Goal: Information Seeking & Learning: Learn about a topic

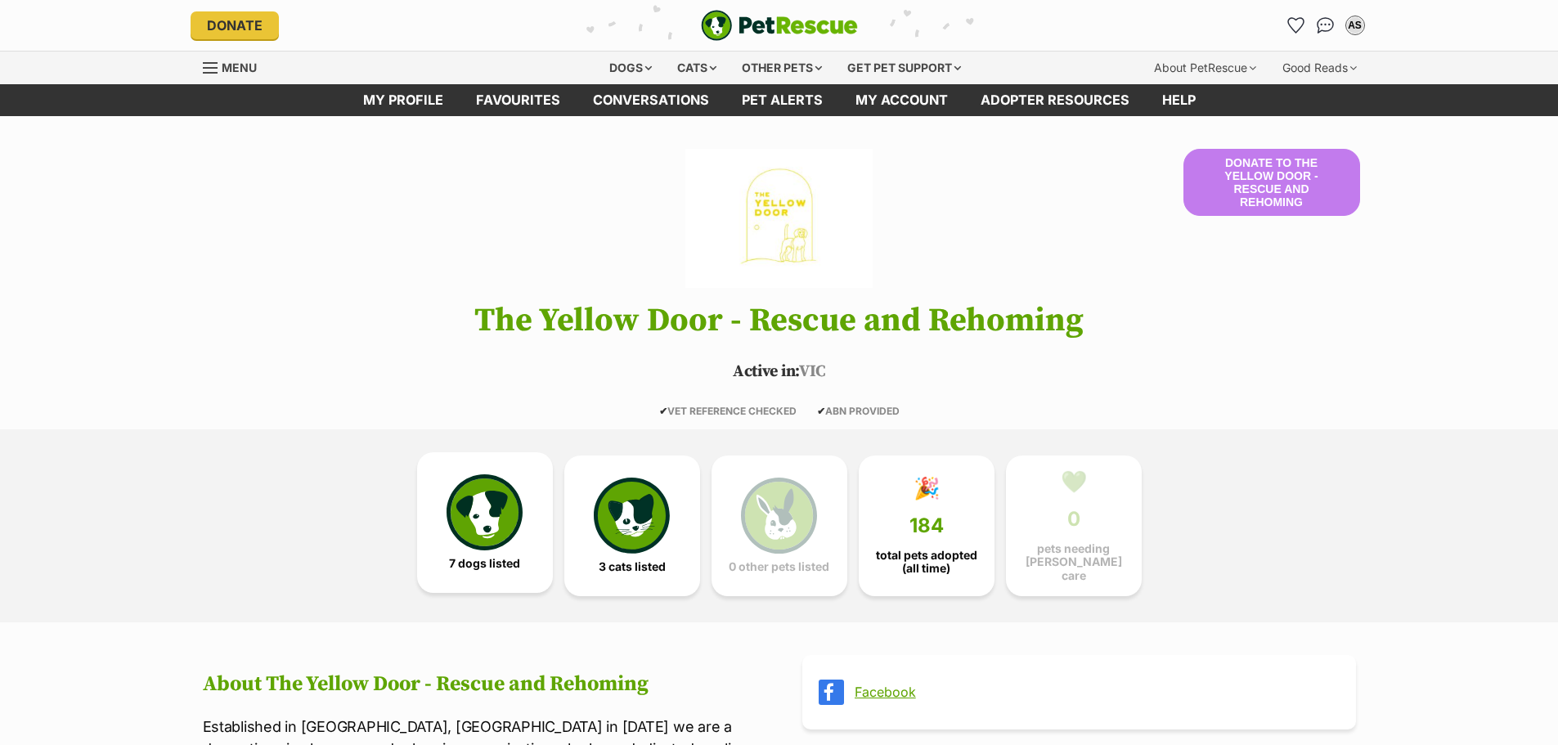
drag, startPoint x: 531, startPoint y: 563, endPoint x: 546, endPoint y: 568, distance: 15.5
click at [531, 563] on link "7 dogs listed" at bounding box center [485, 522] width 136 height 141
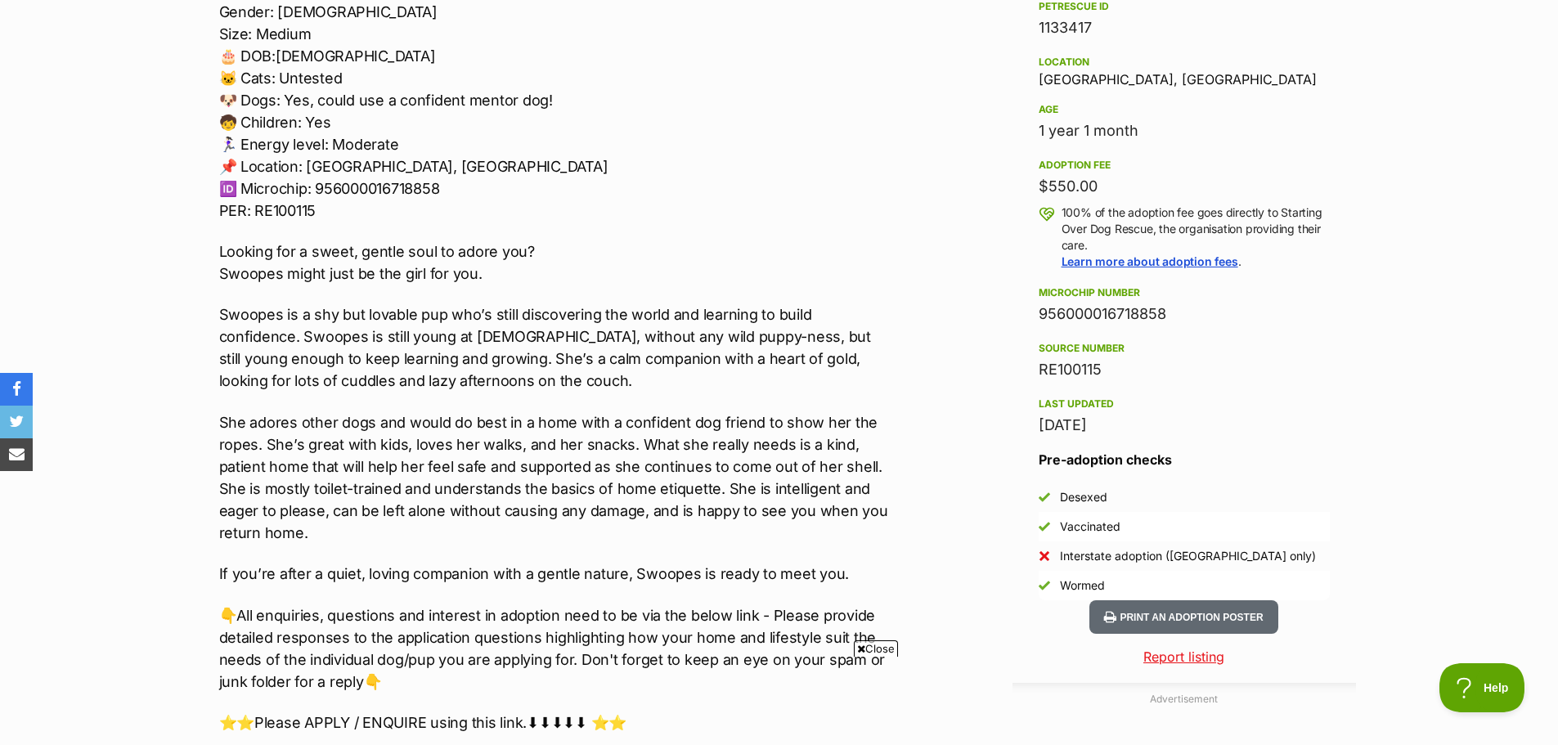
scroll to position [1063, 0]
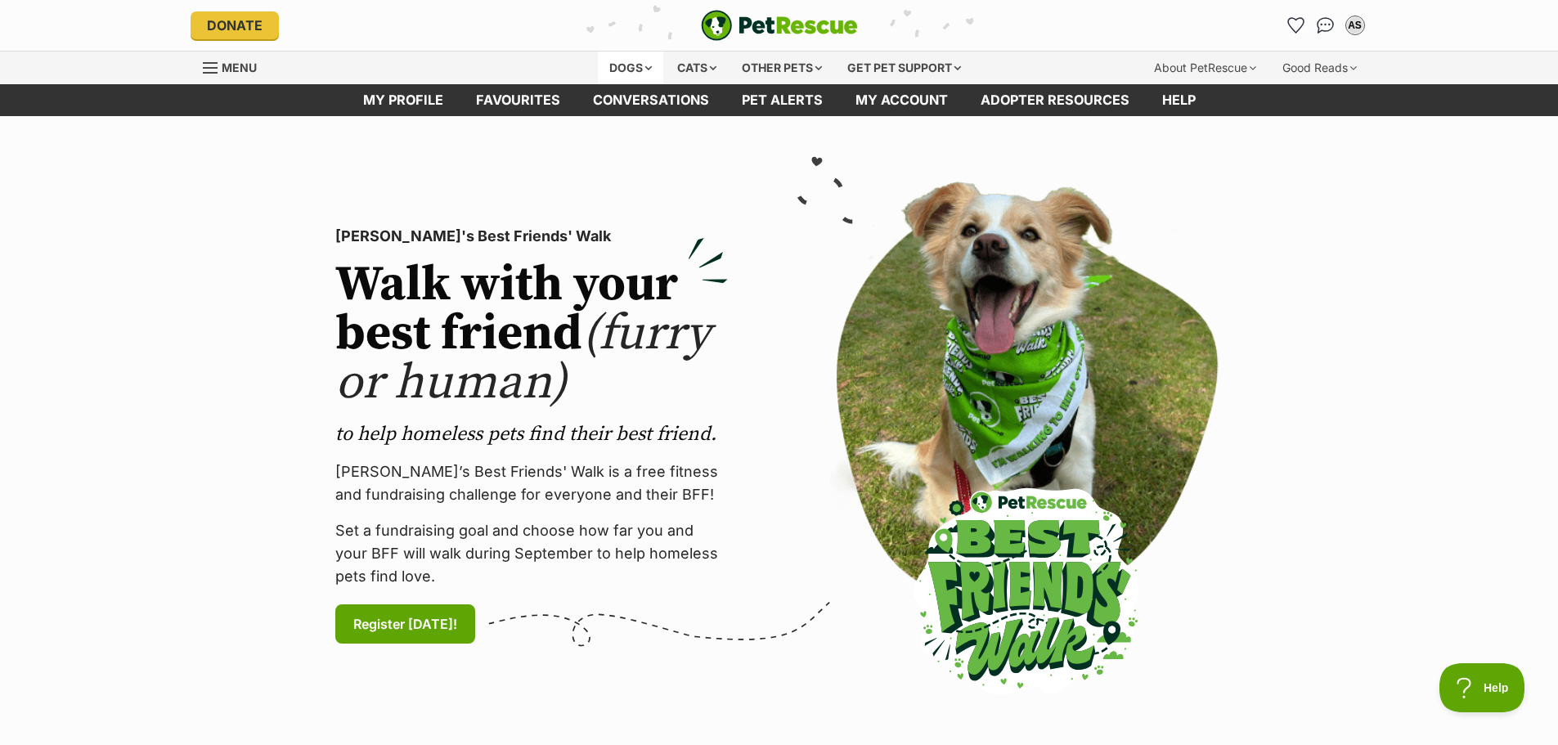
click at [645, 61] on div "Dogs" at bounding box center [630, 68] width 65 height 33
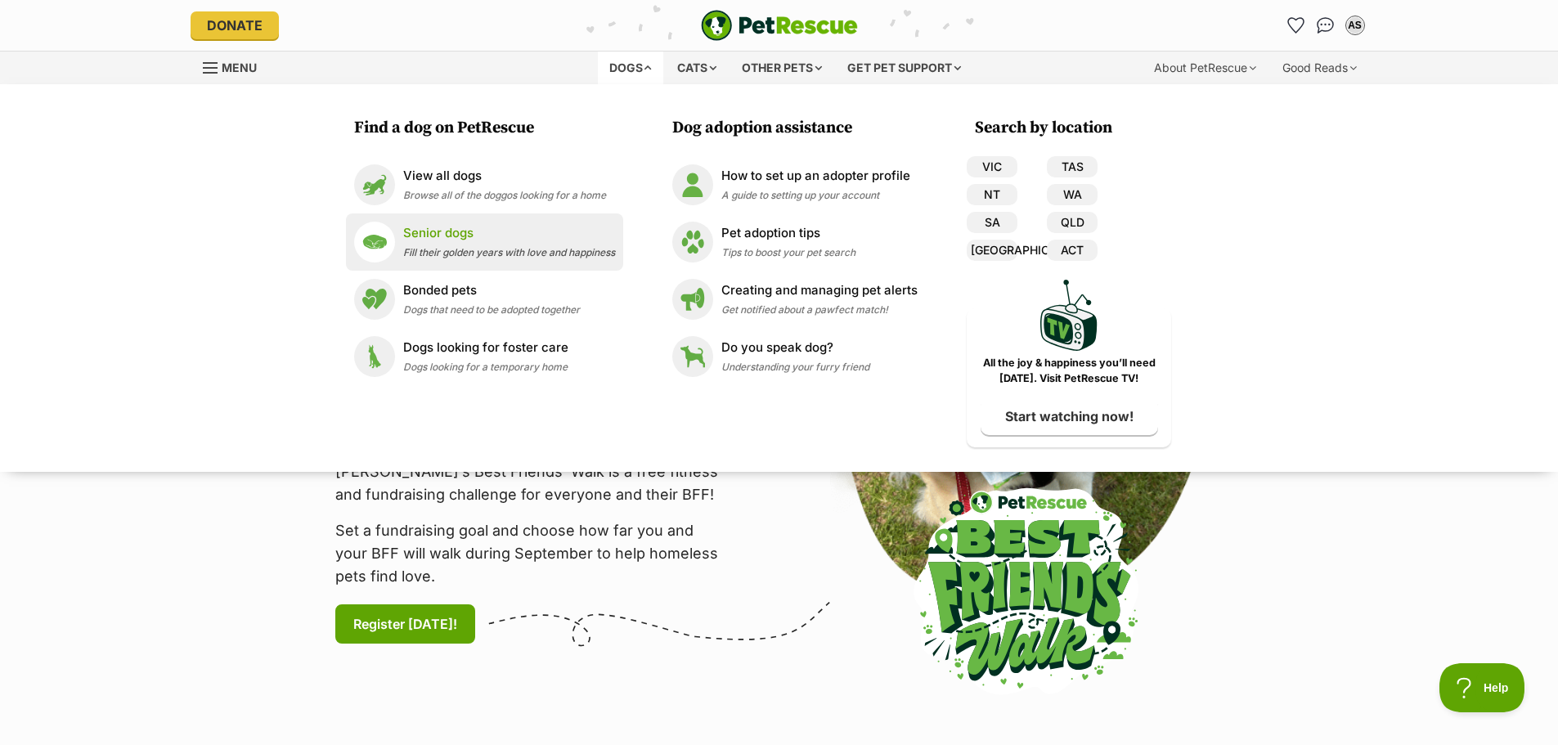
click at [491, 239] on p "Senior dogs" at bounding box center [509, 233] width 212 height 19
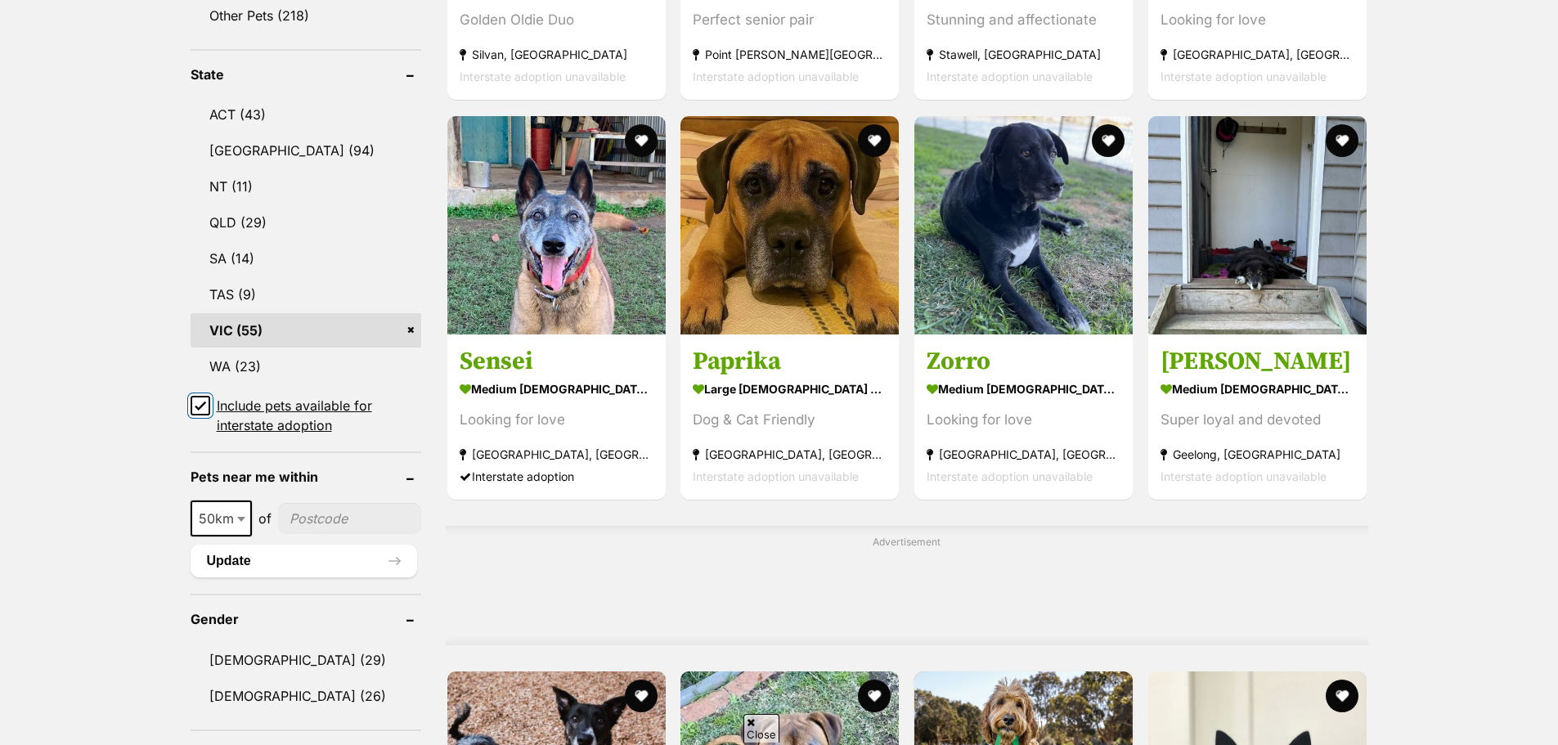
click at [202, 398] on input "Include pets available for interstate adoption" at bounding box center [201, 406] width 20 height 20
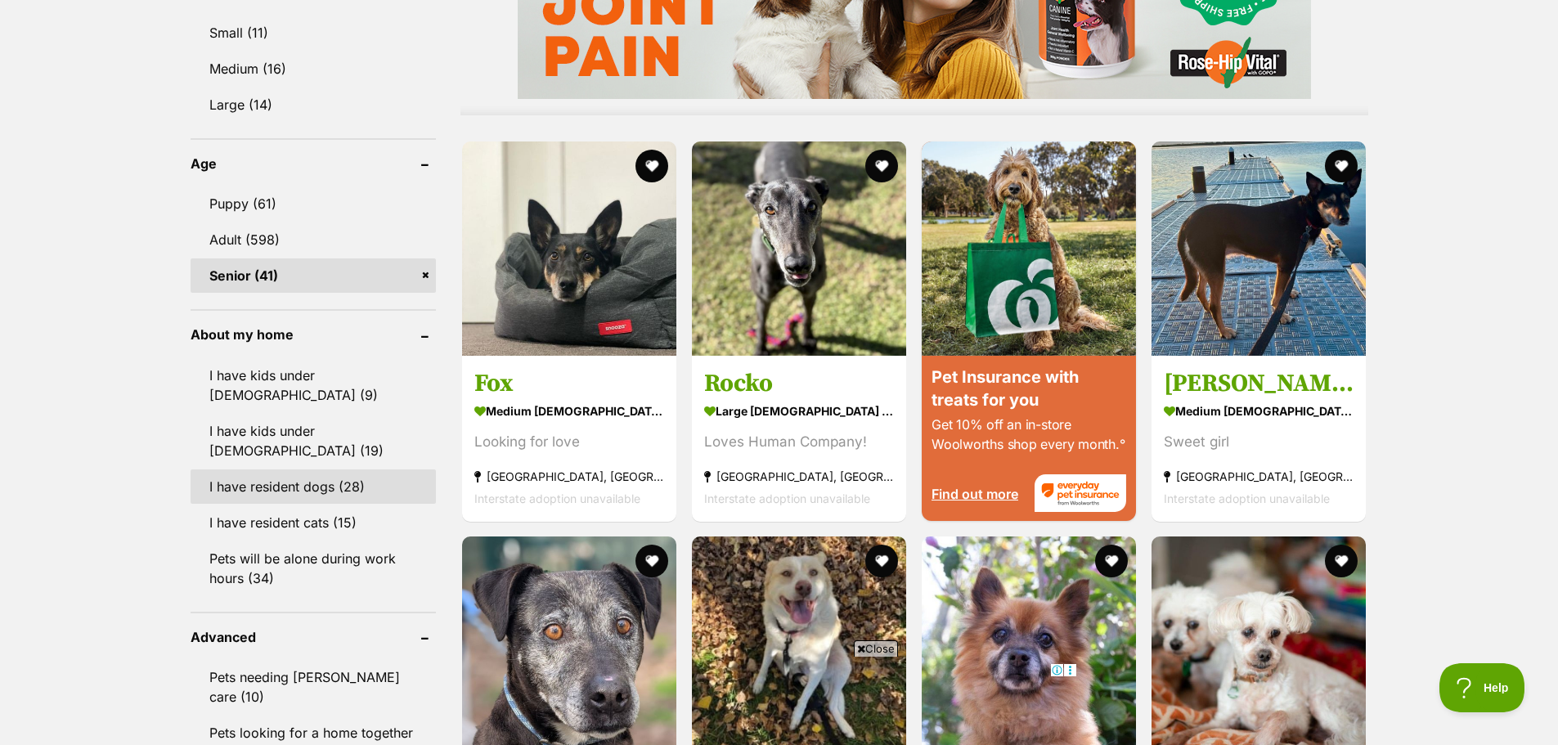
click at [239, 469] on link "I have resident dogs (28)" at bounding box center [313, 486] width 245 height 34
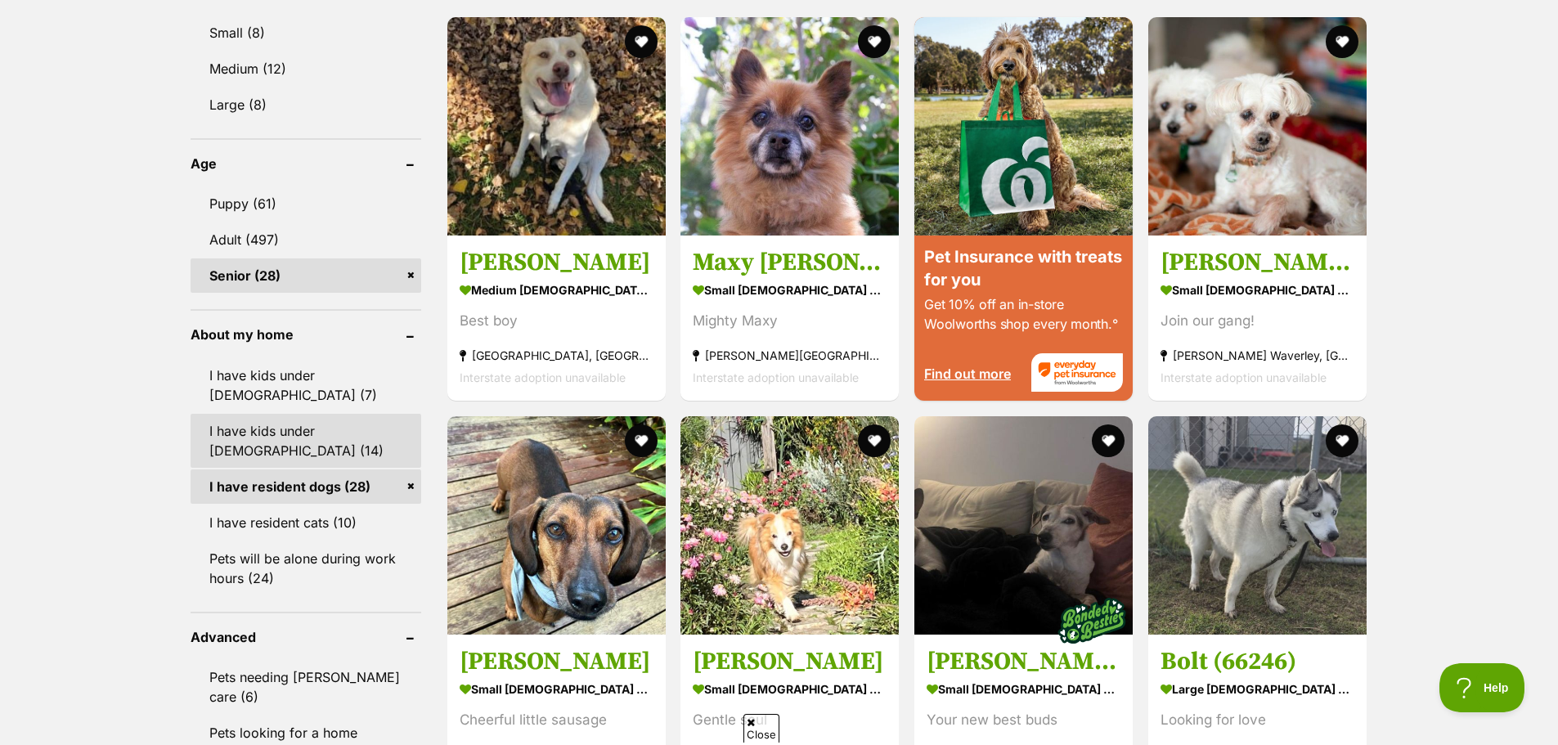
click at [269, 438] on link "I have kids under [DEMOGRAPHIC_DATA] (14)" at bounding box center [306, 441] width 231 height 54
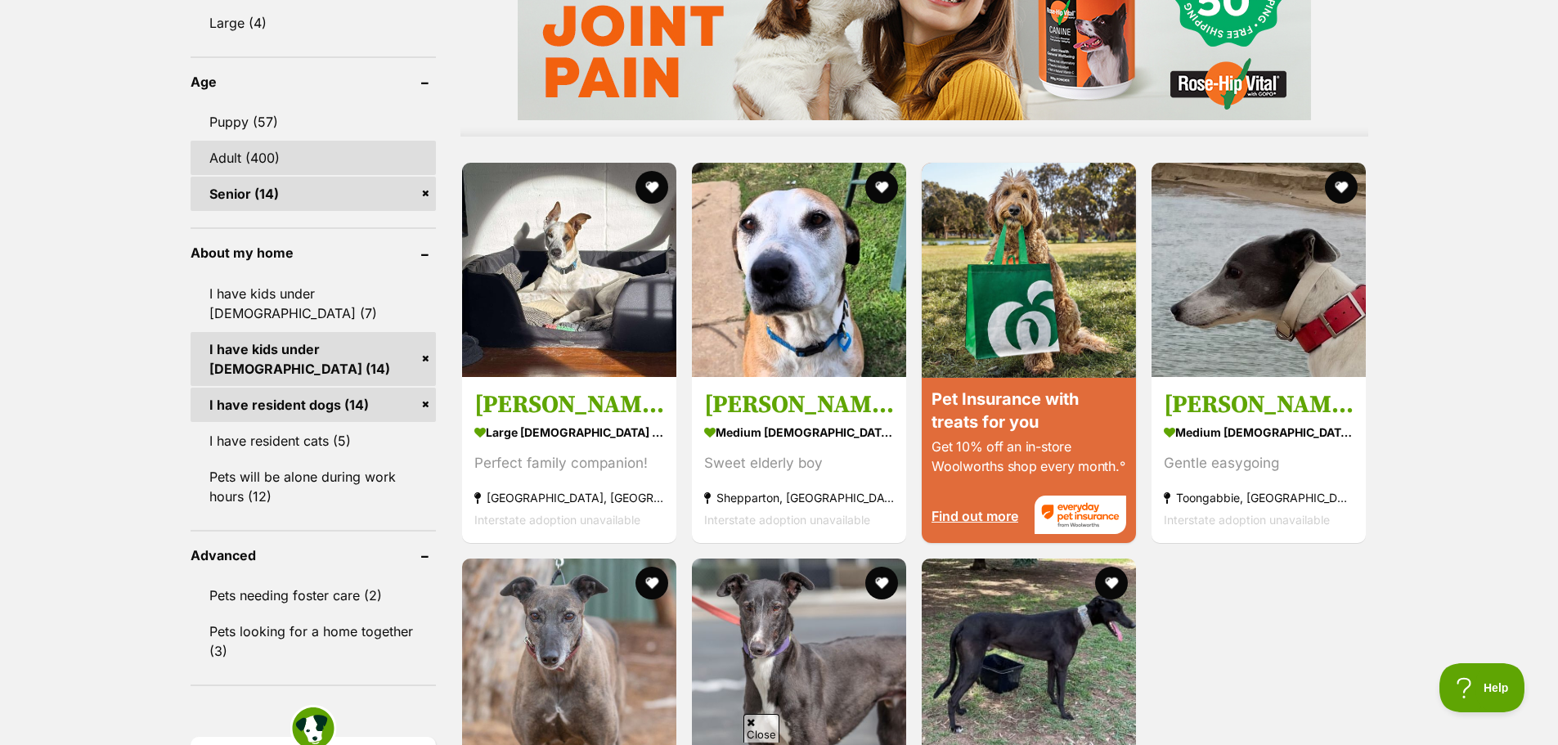
click at [329, 146] on link "Adult (400)" at bounding box center [313, 158] width 245 height 34
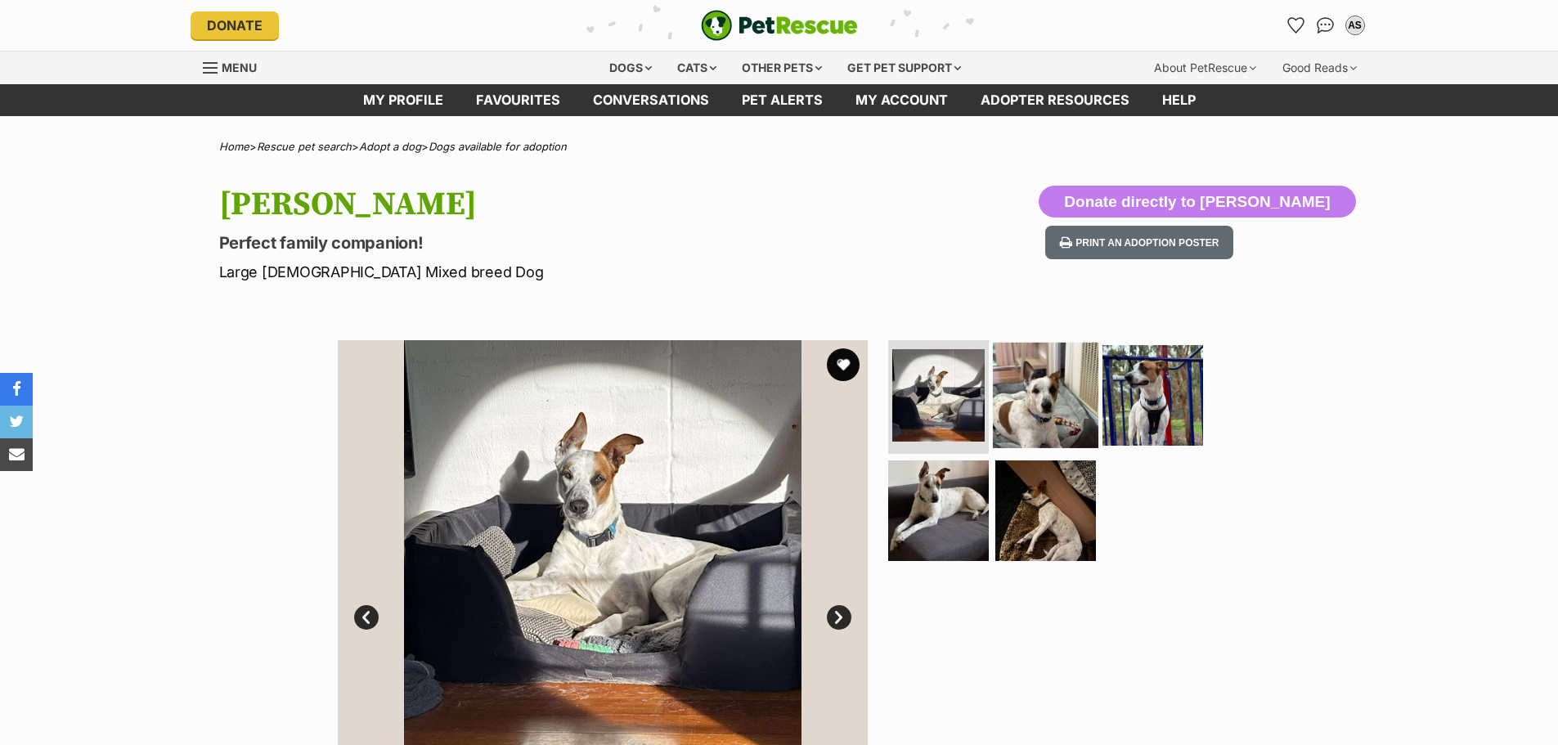
drag, startPoint x: 0, startPoint y: 0, endPoint x: 1049, endPoint y: 405, distance: 1124.8
click at [1049, 405] on img at bounding box center [1046, 395] width 106 height 106
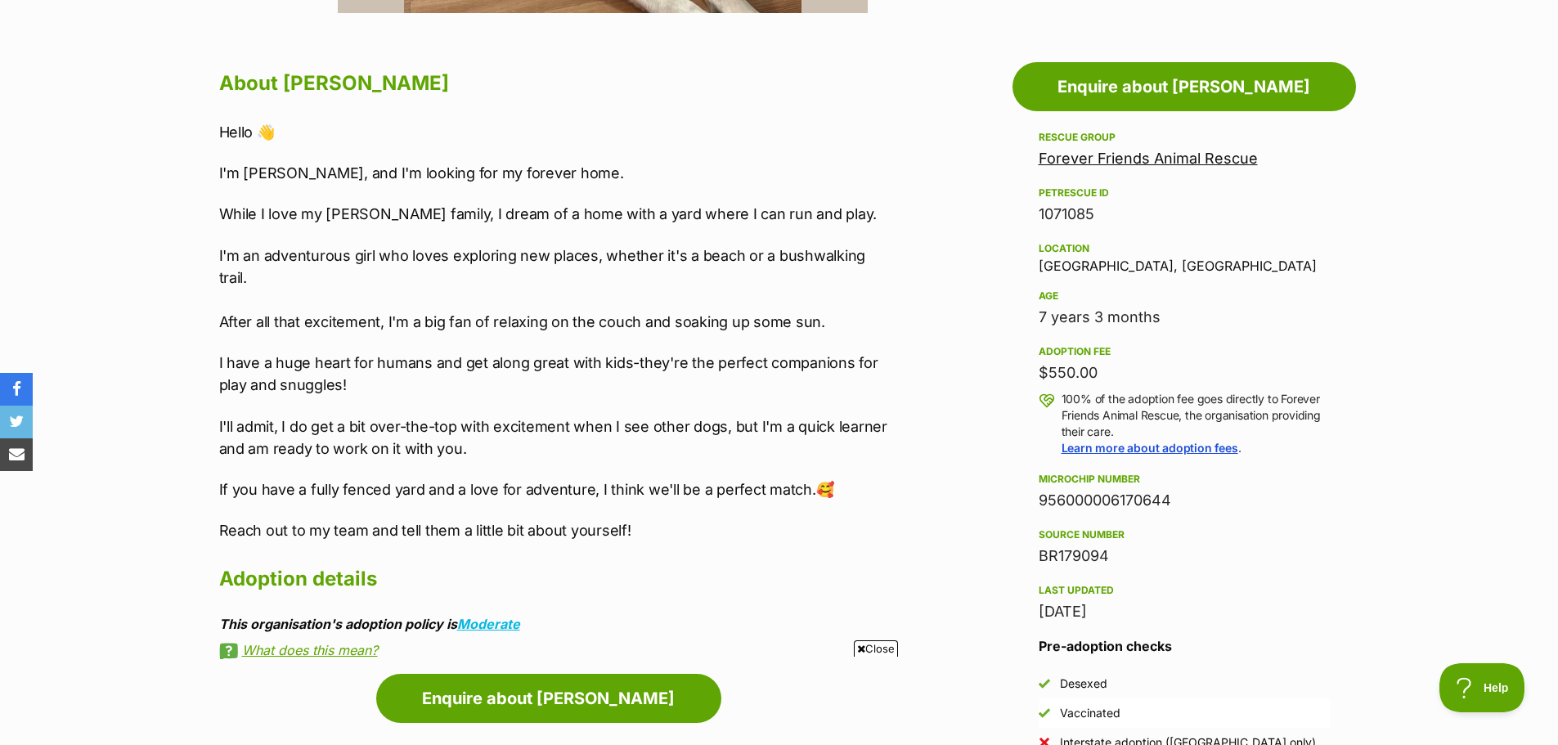
scroll to position [654, 0]
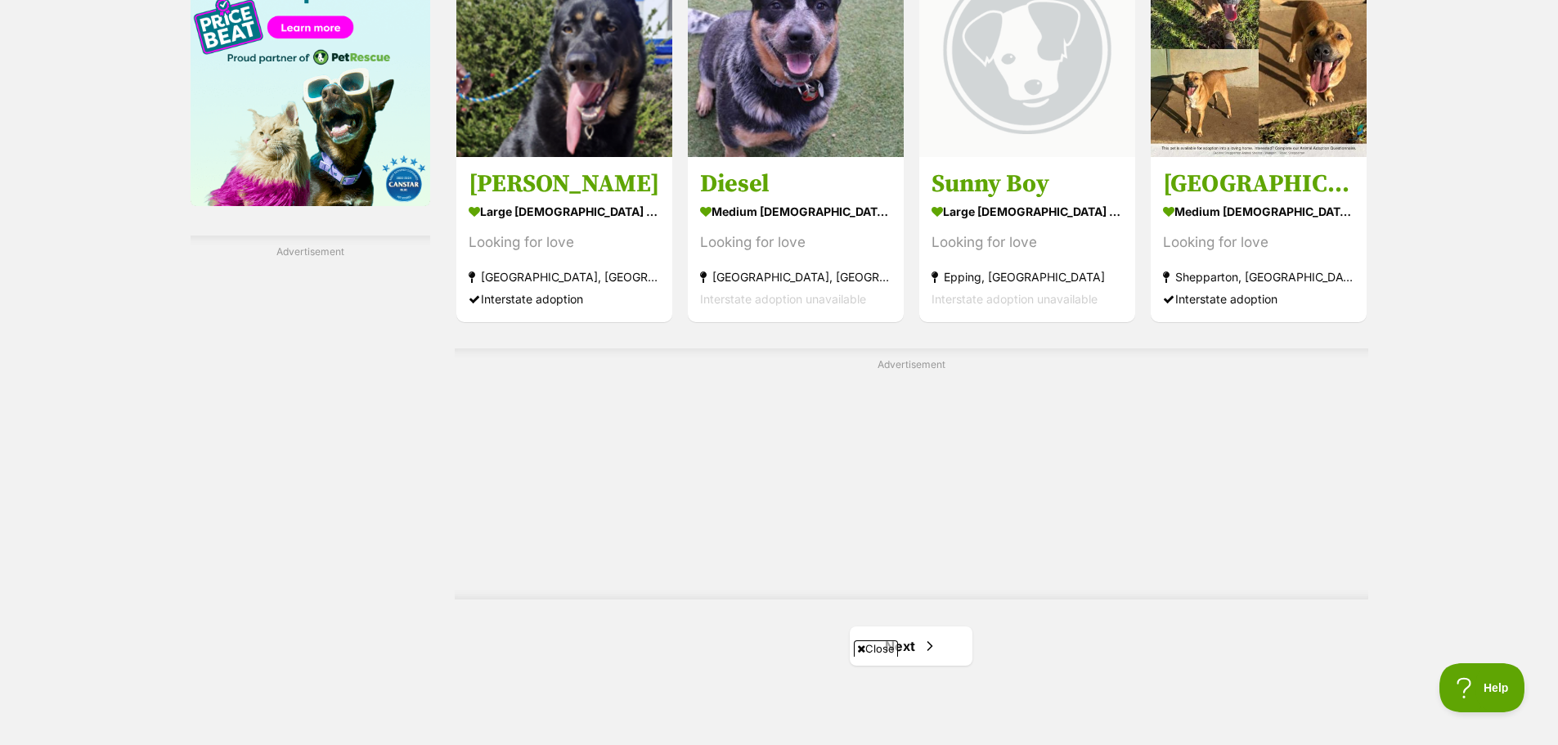
scroll to position [2781, 0]
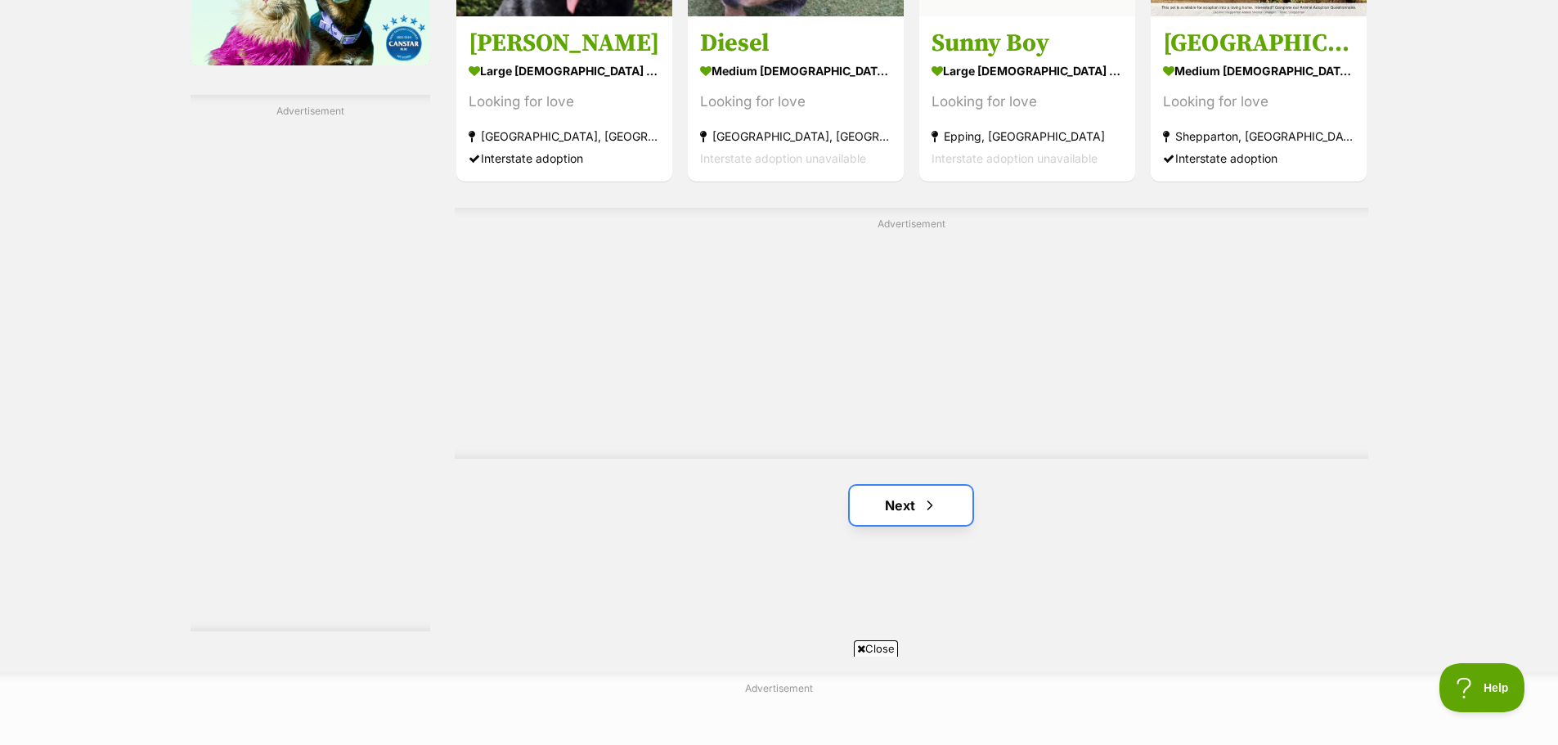
click at [937, 523] on link "Next" at bounding box center [911, 505] width 123 height 39
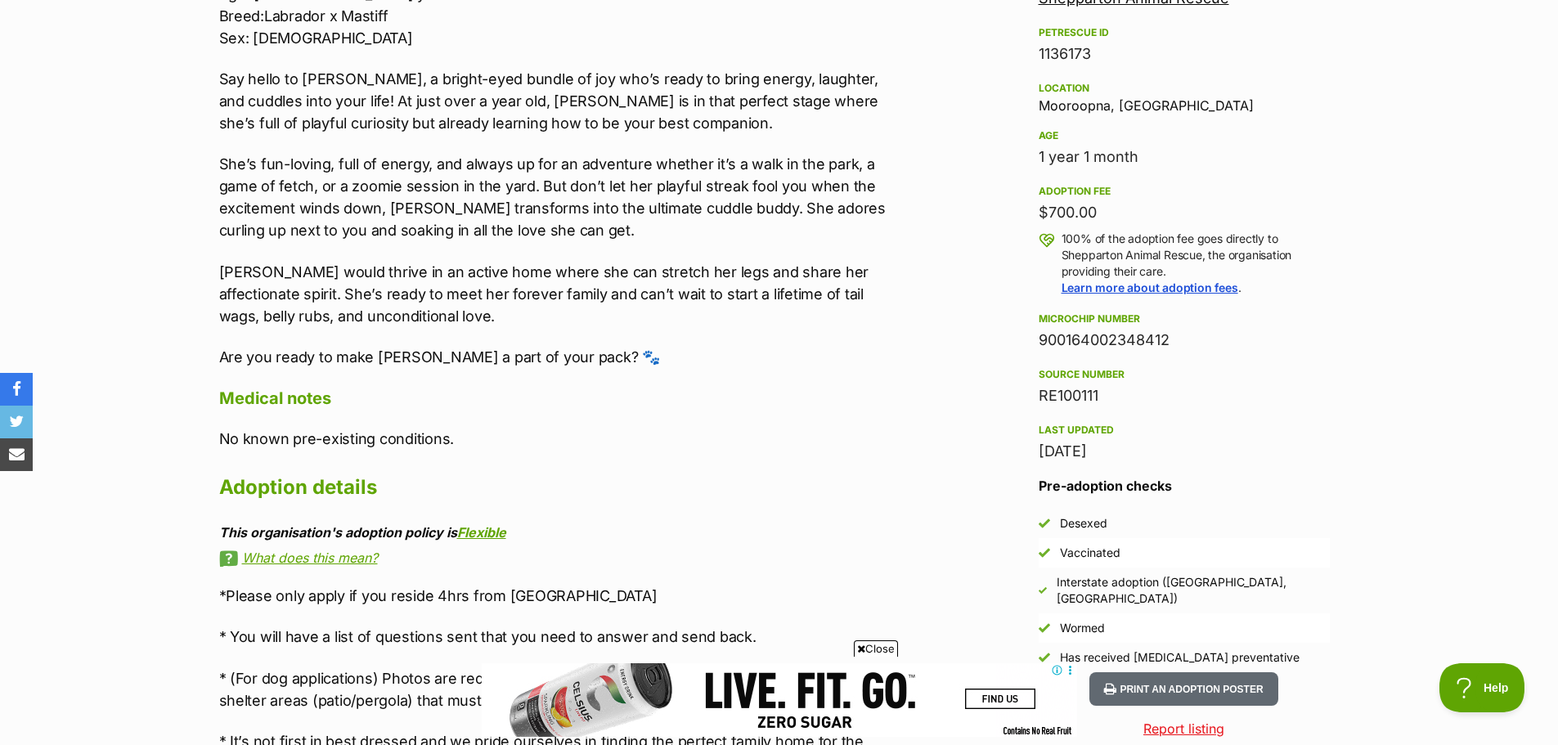
scroll to position [1063, 0]
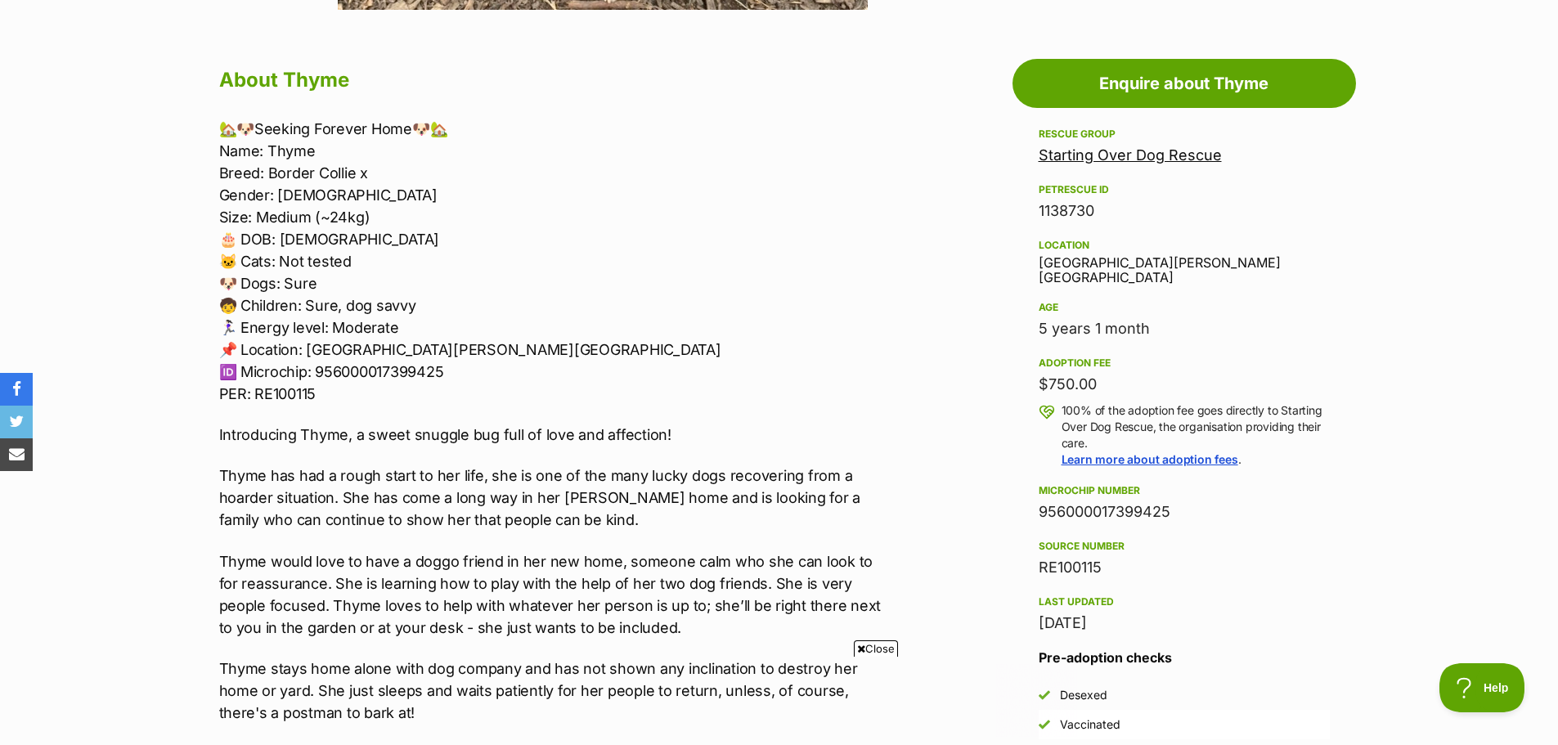
scroll to position [900, 0]
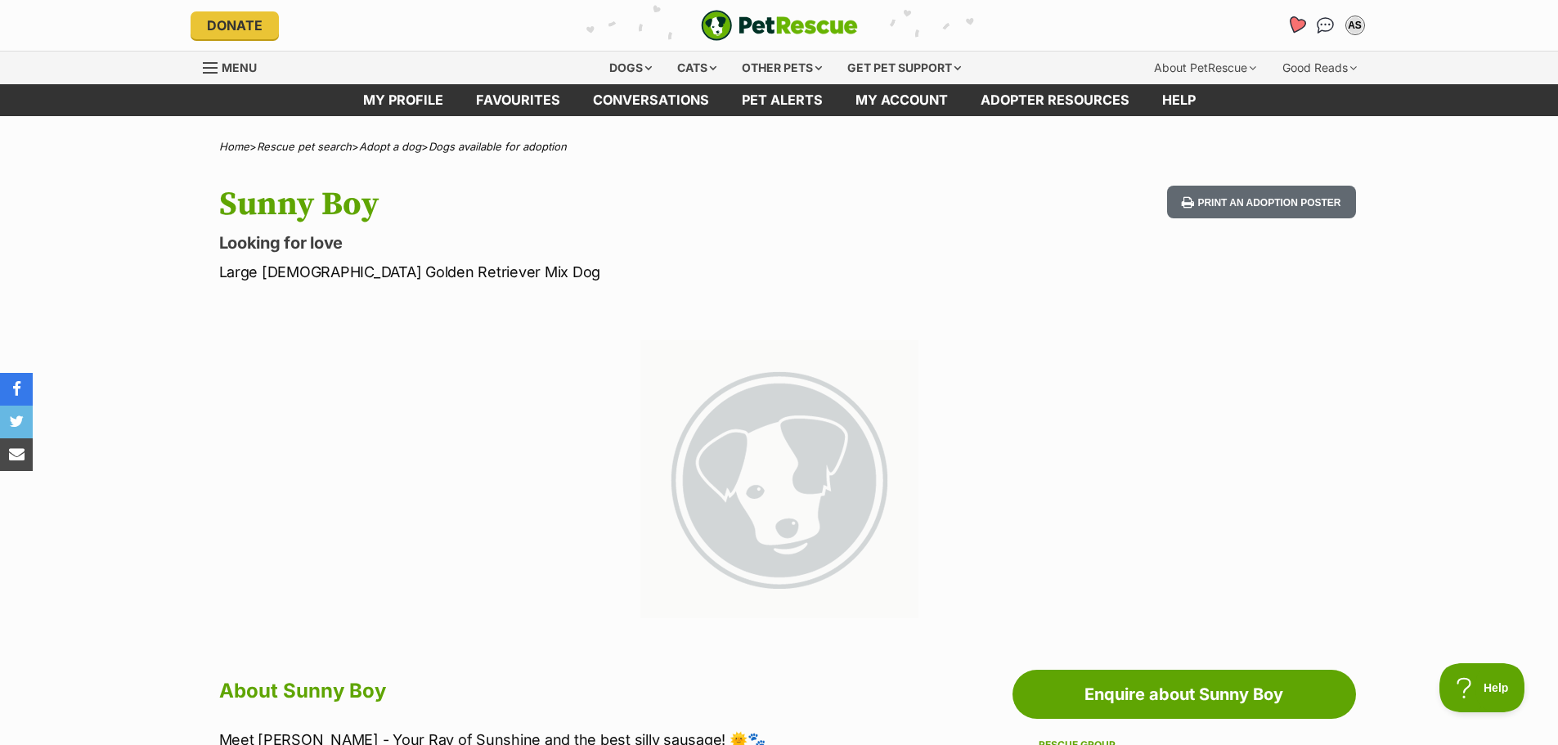
click at [1301, 23] on icon "Favourites" at bounding box center [1296, 25] width 20 height 19
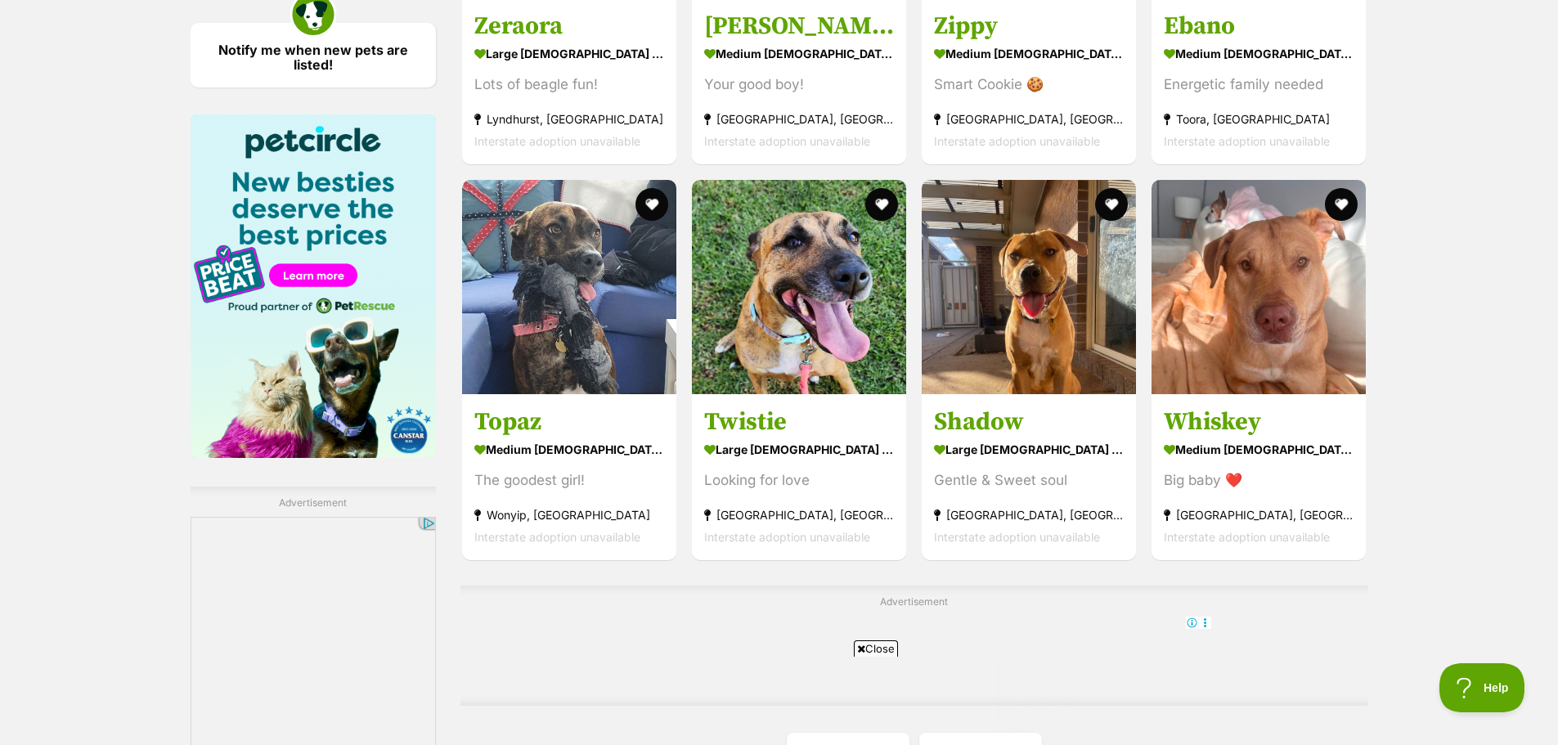
scroll to position [2536, 0]
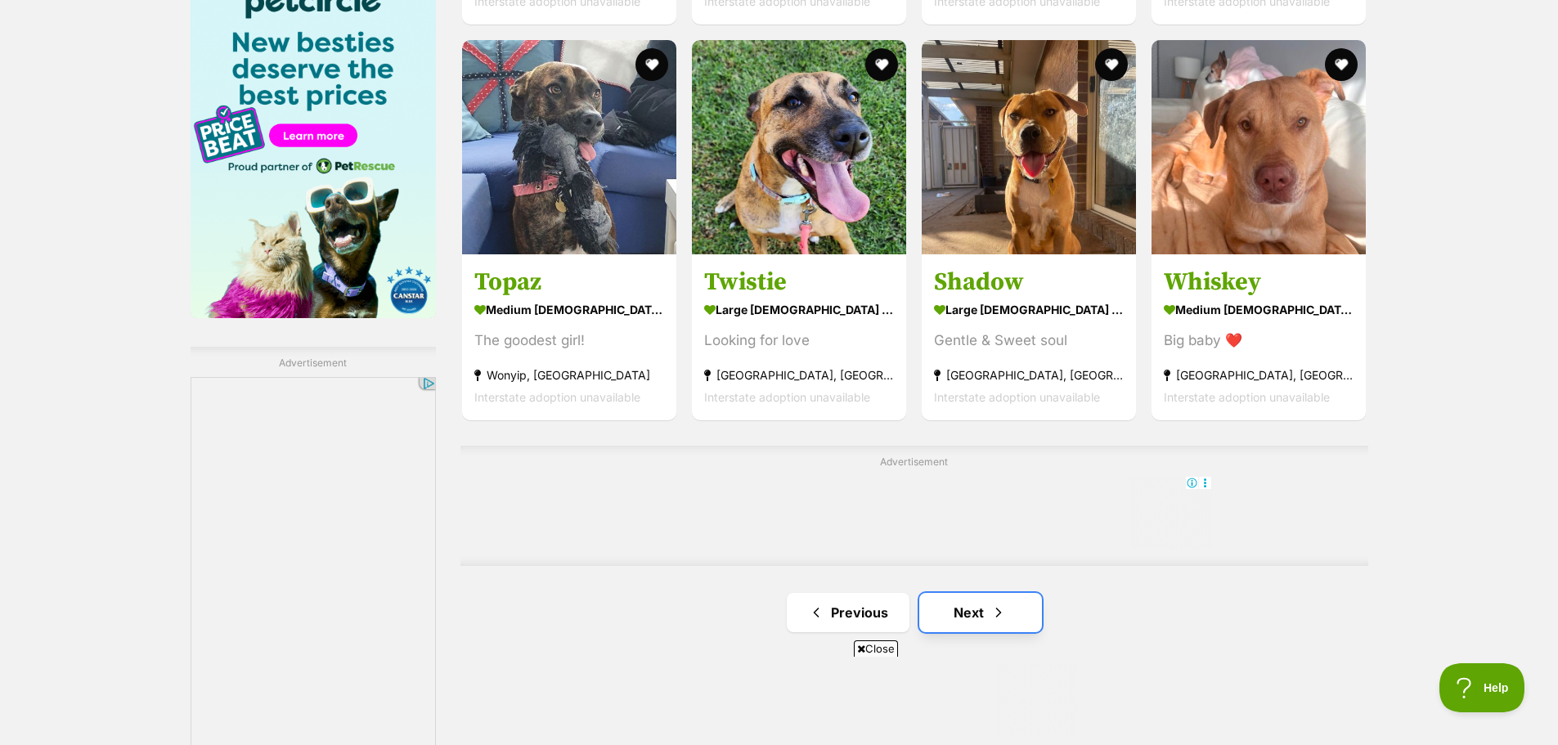
click at [996, 617] on span "Next page" at bounding box center [998, 613] width 16 height 20
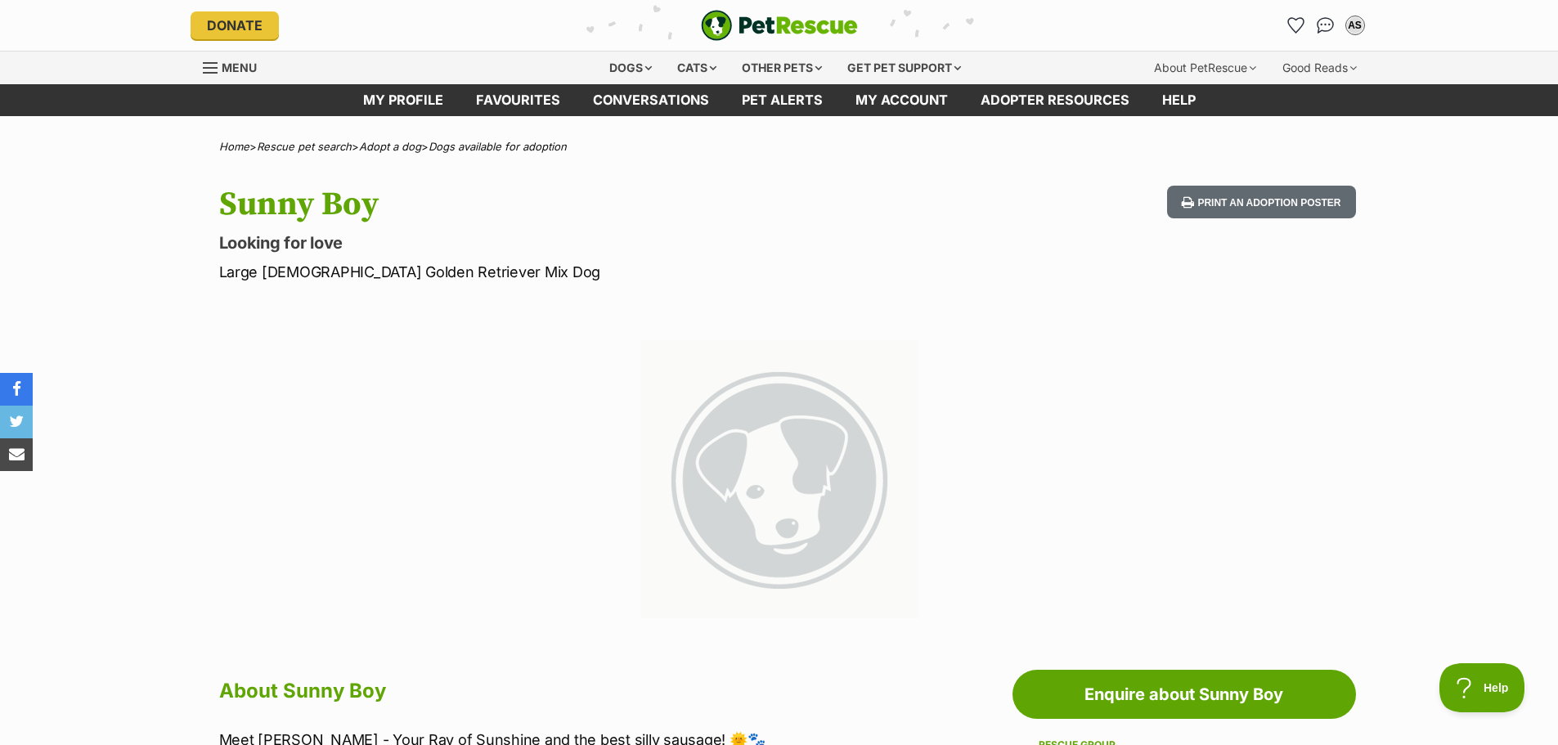
click at [845, 327] on section at bounding box center [779, 468] width 932 height 305
click at [896, 256] on hgroup "Sunny Boy Looking for love Large Male Golden Retriever Mix Dog" at bounding box center [565, 234] width 692 height 97
click at [1296, 24] on icon "Favourites" at bounding box center [1296, 25] width 20 height 19
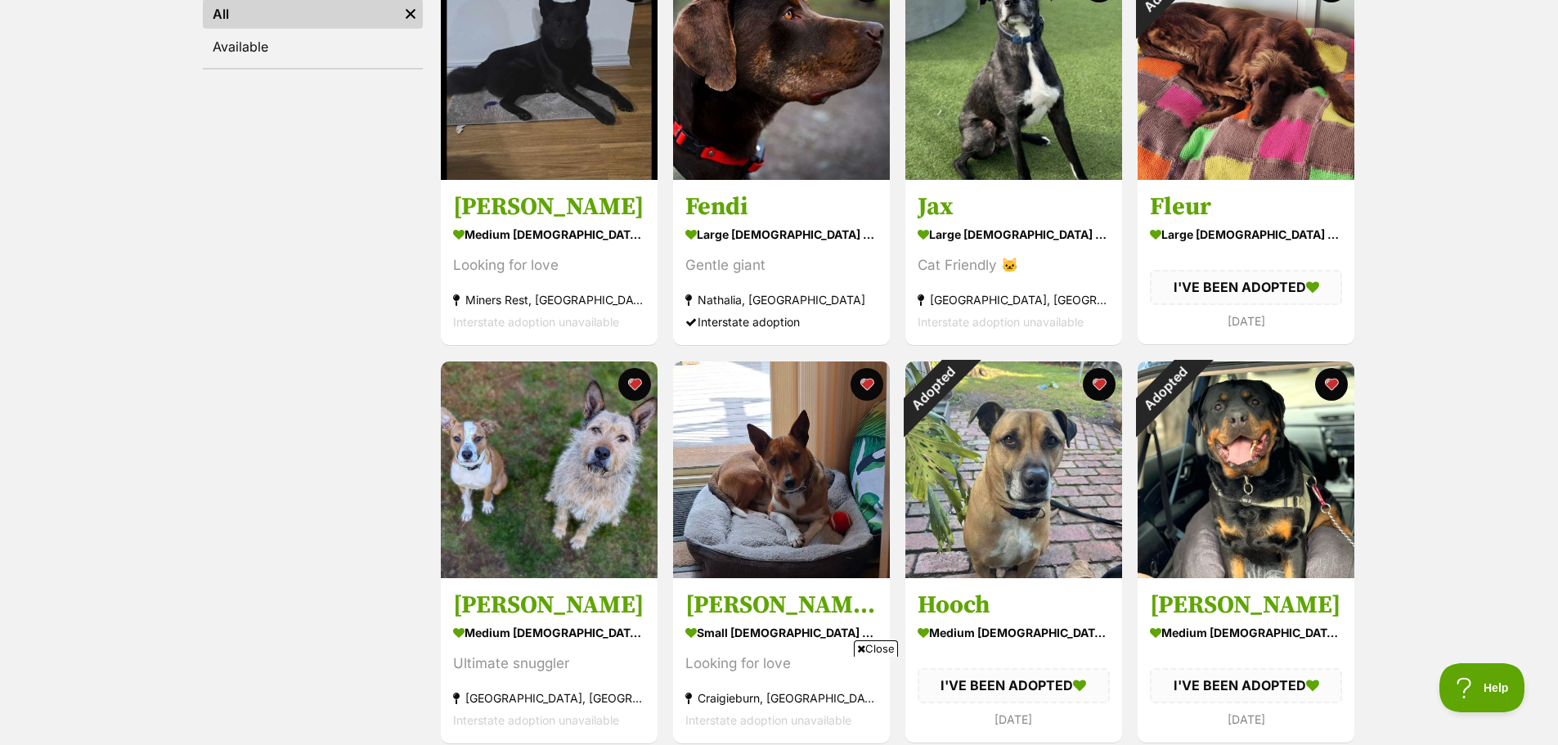
scroll to position [409, 0]
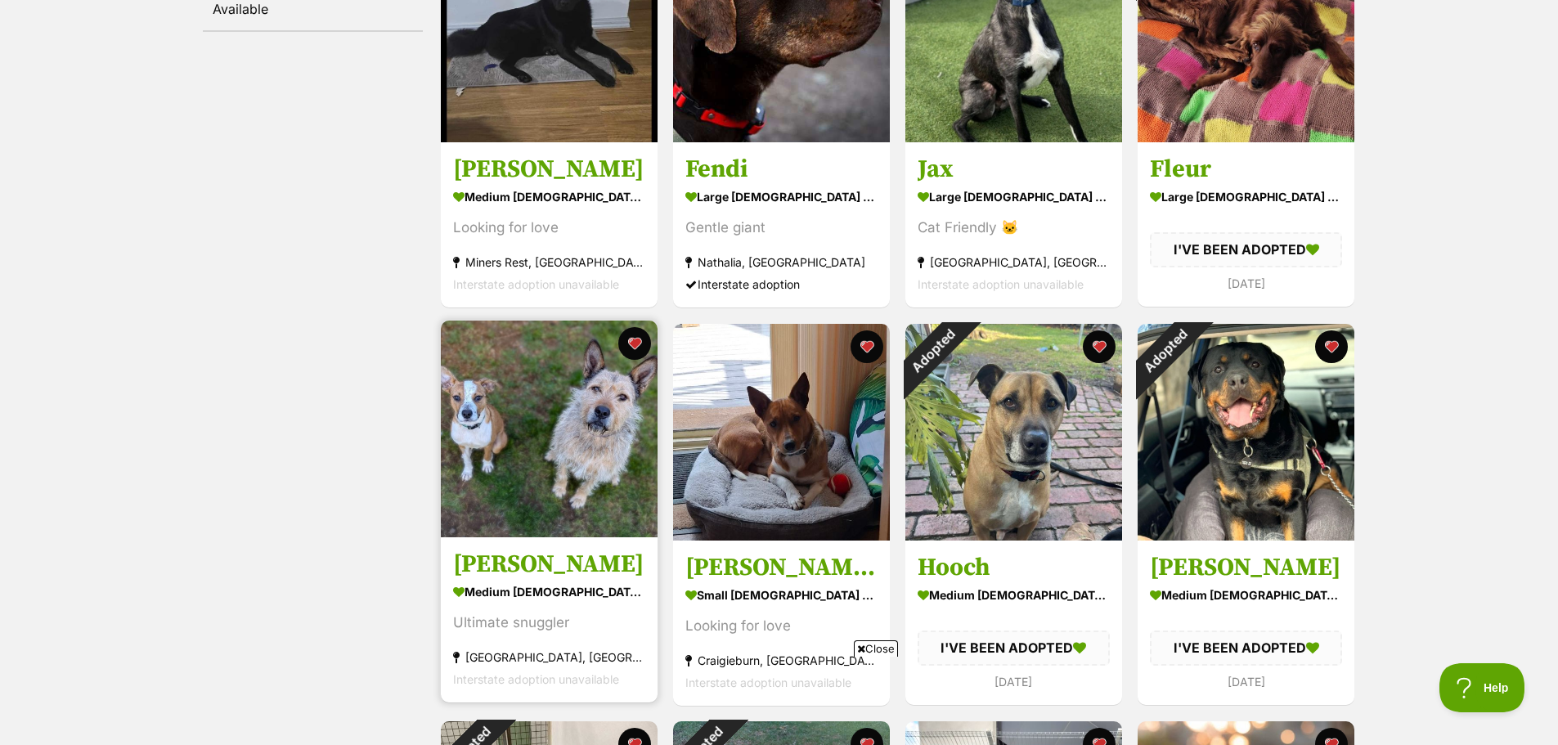
click at [509, 439] on img at bounding box center [549, 429] width 217 height 217
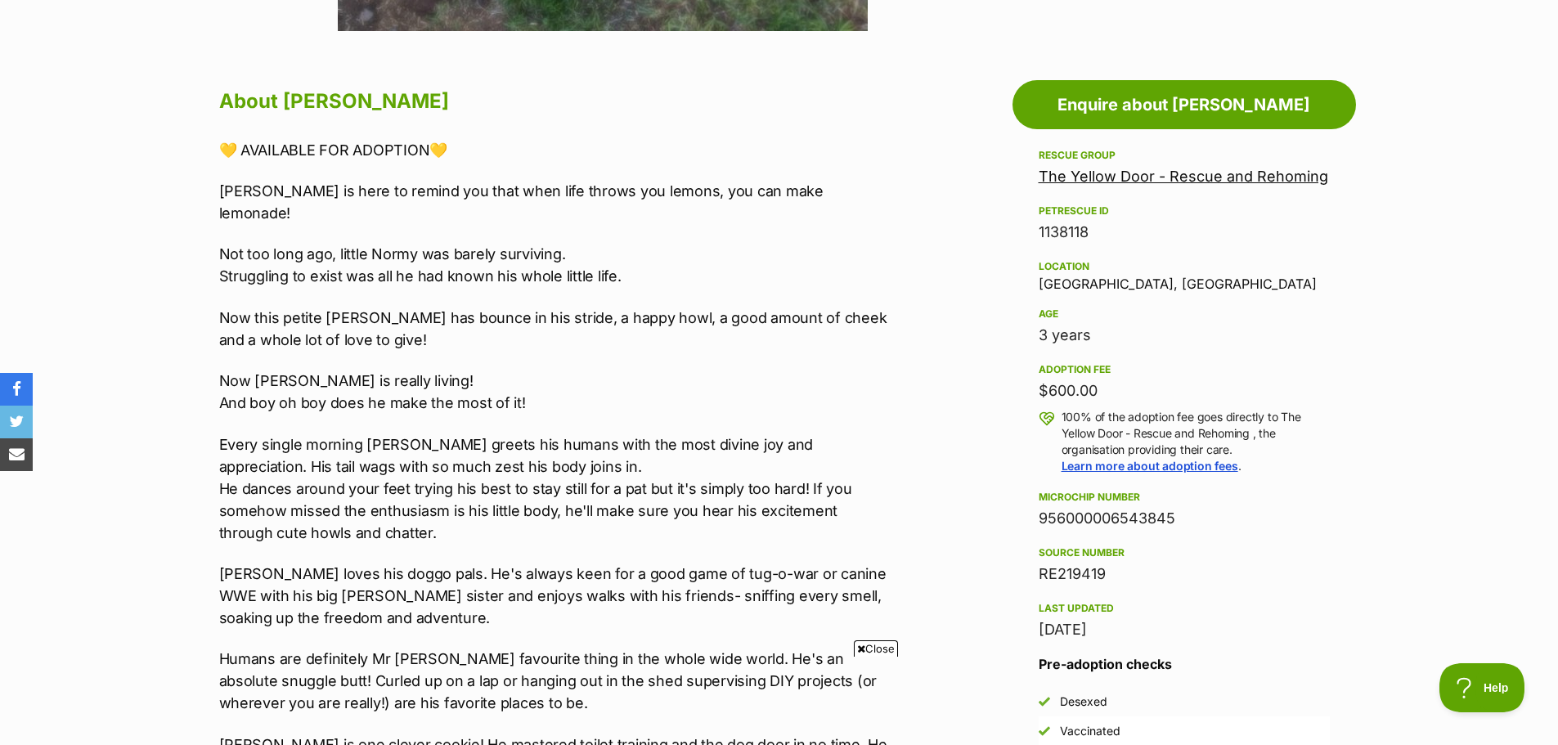
scroll to position [900, 0]
